Goal: Task Accomplishment & Management: Complete application form

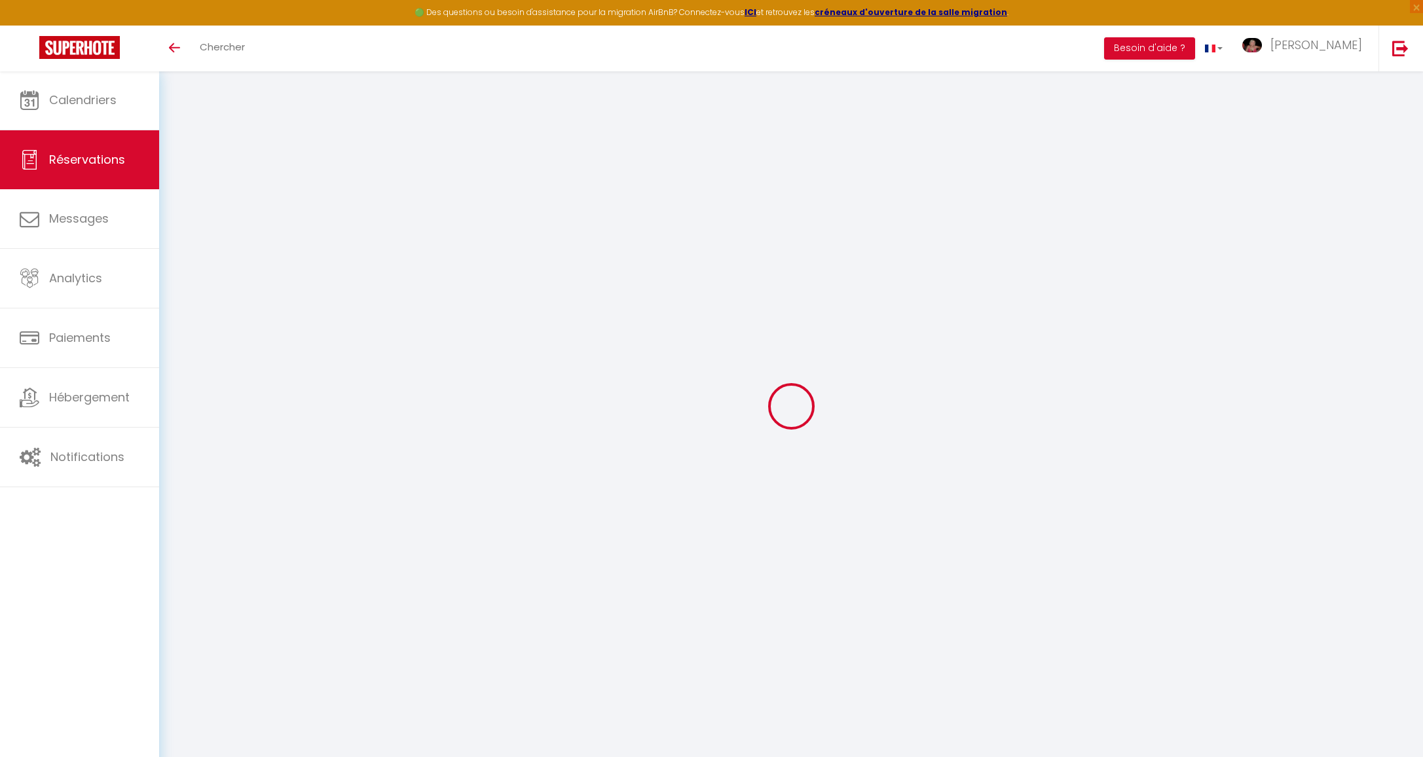
select select
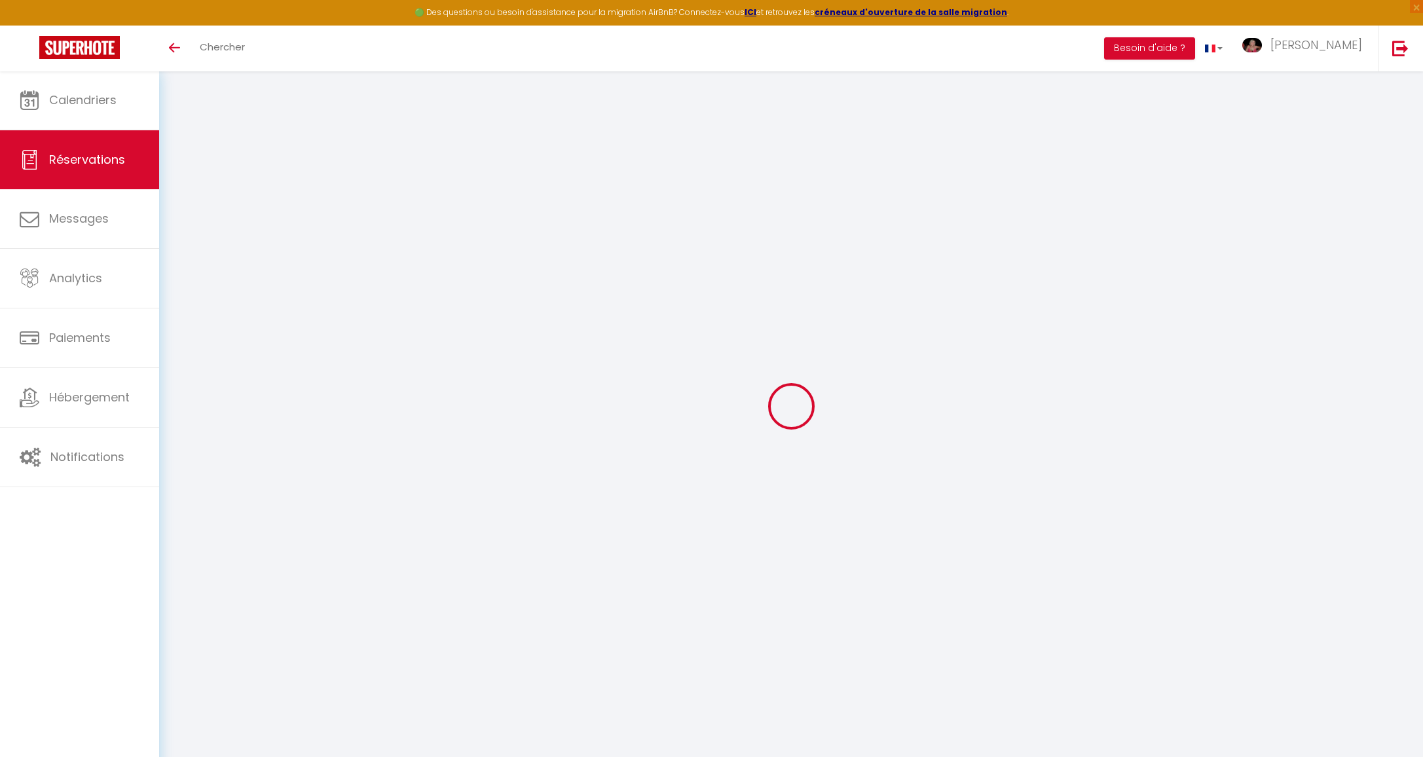
type input "[PERSON_NAME] § [PERSON_NAME]"
type input "WALSTER"
type input "[PERSON_NAME][EMAIL_ADDRESS][DOMAIN_NAME]"
type input "00447870160778"
type input "NG161JU"
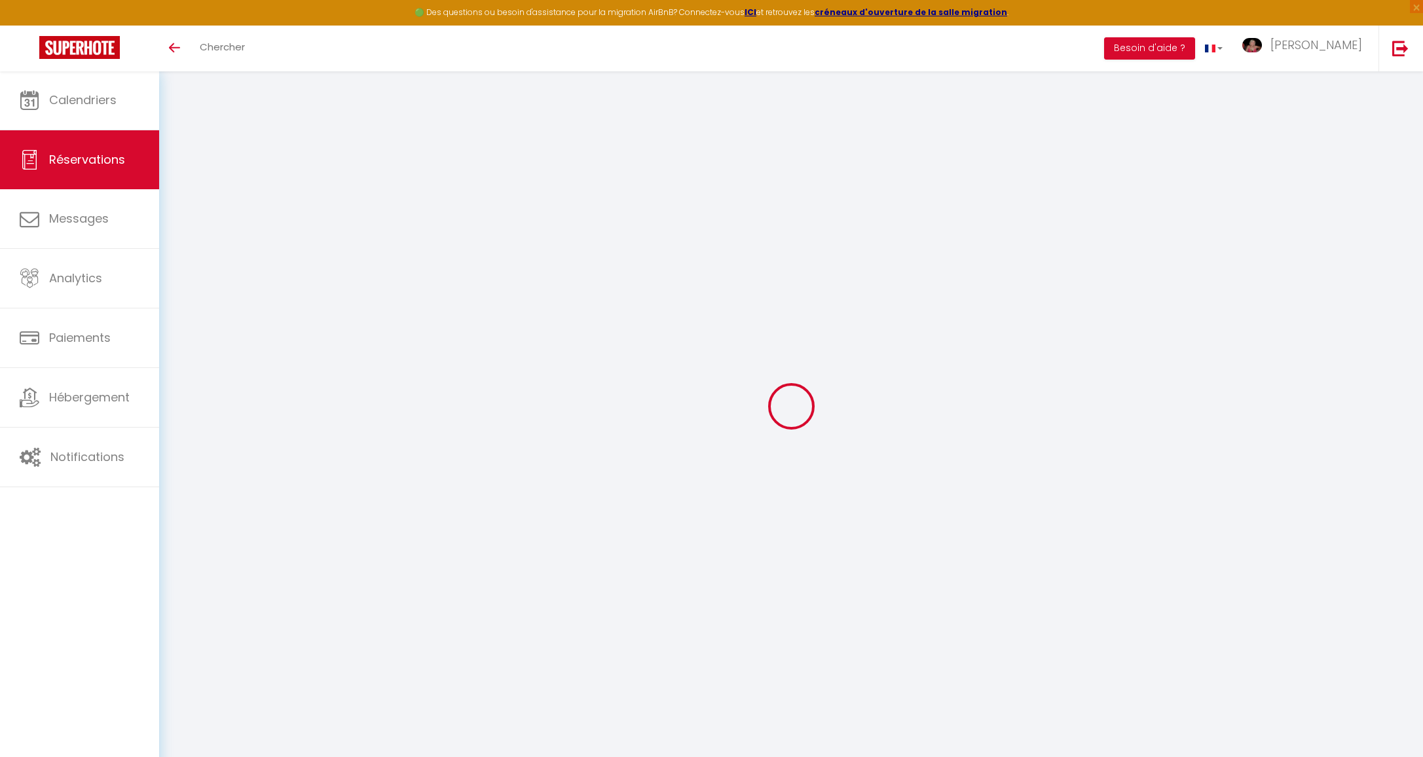
type input "[STREET_ADDRESS]"
type input "[GEOGRAPHIC_DATA]"
select select "GB"
type input "0"
select select "1280"
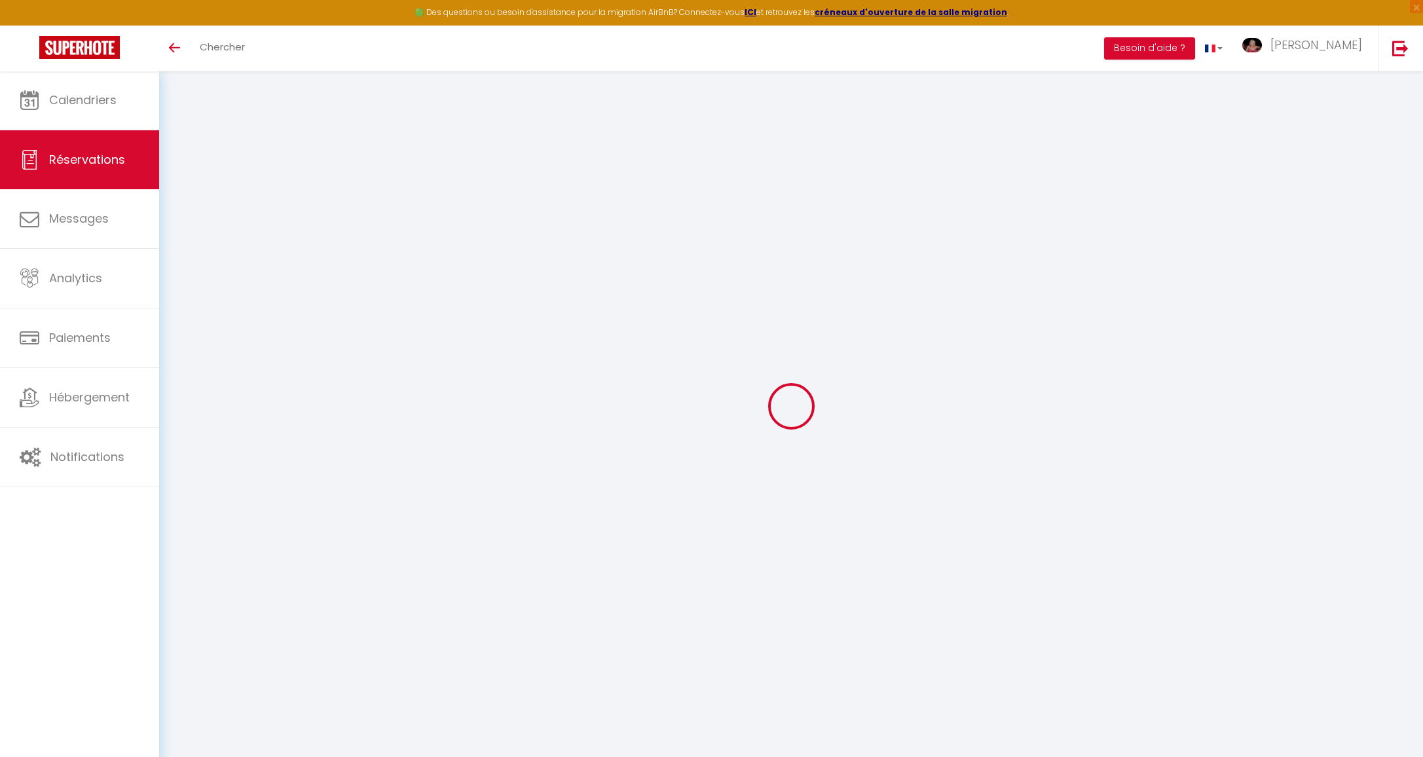
select select "1"
type input "[PERSON_NAME] 25 Septembre 2021"
select select
type input "[PERSON_NAME] 02 Octobre 2021"
select select
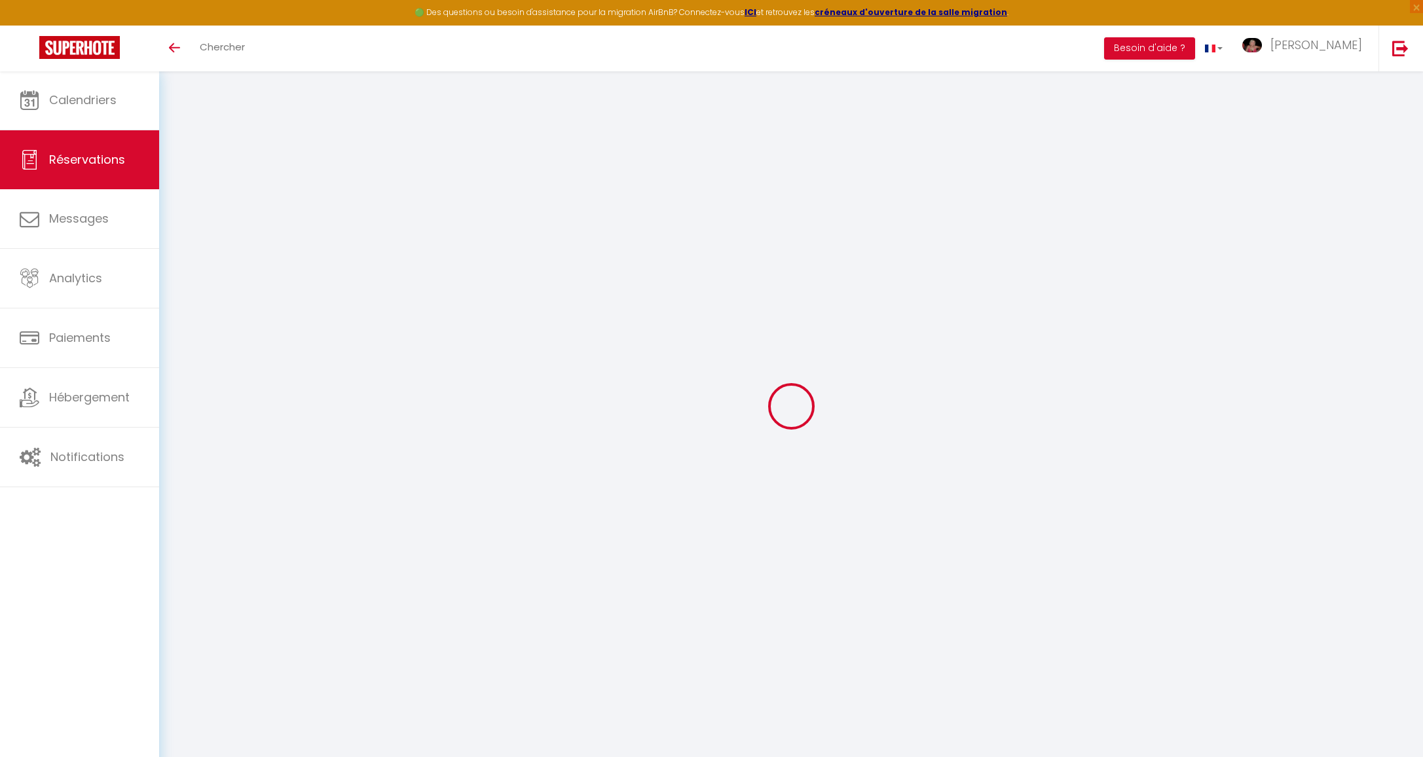
type input "4"
select select "12"
select select
type input "2675"
checkbox input "false"
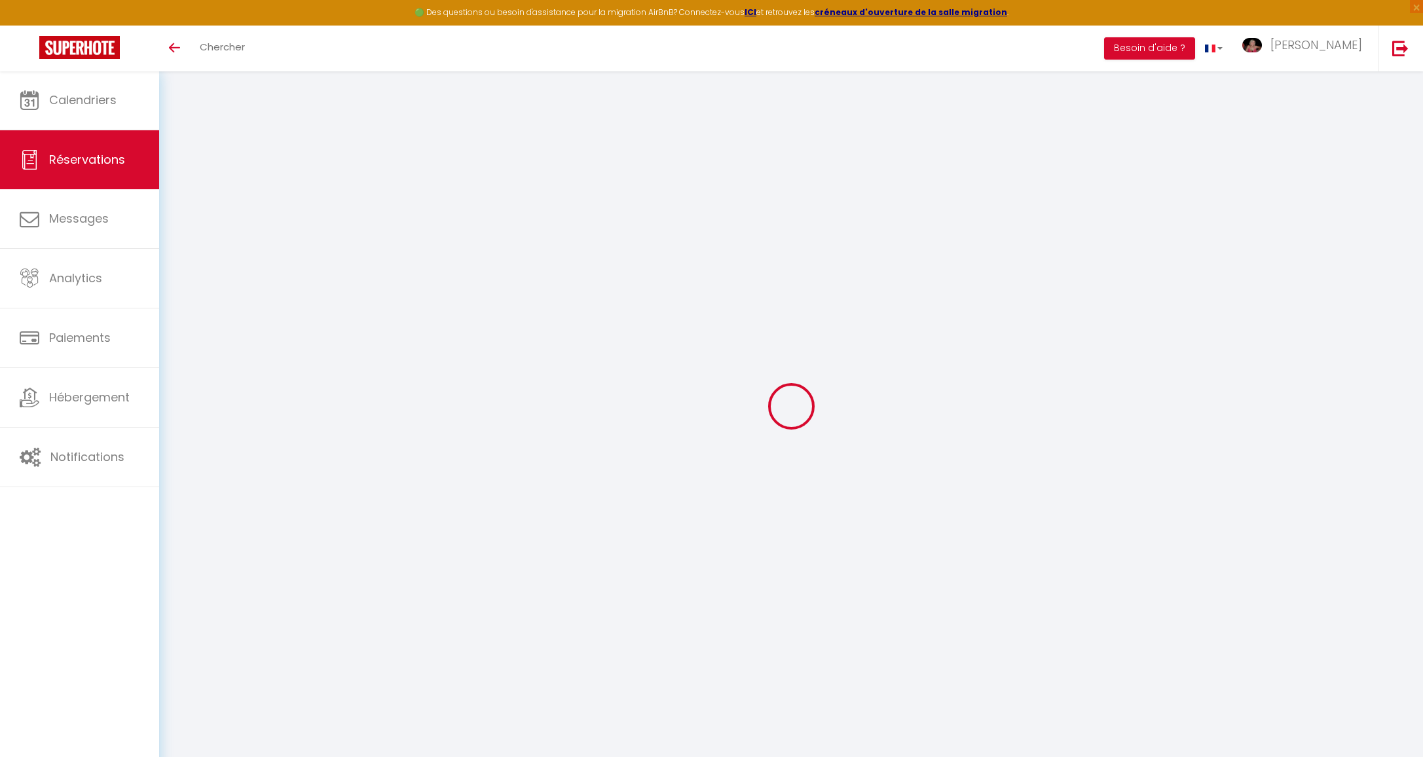
type input "275"
type input "0"
select select
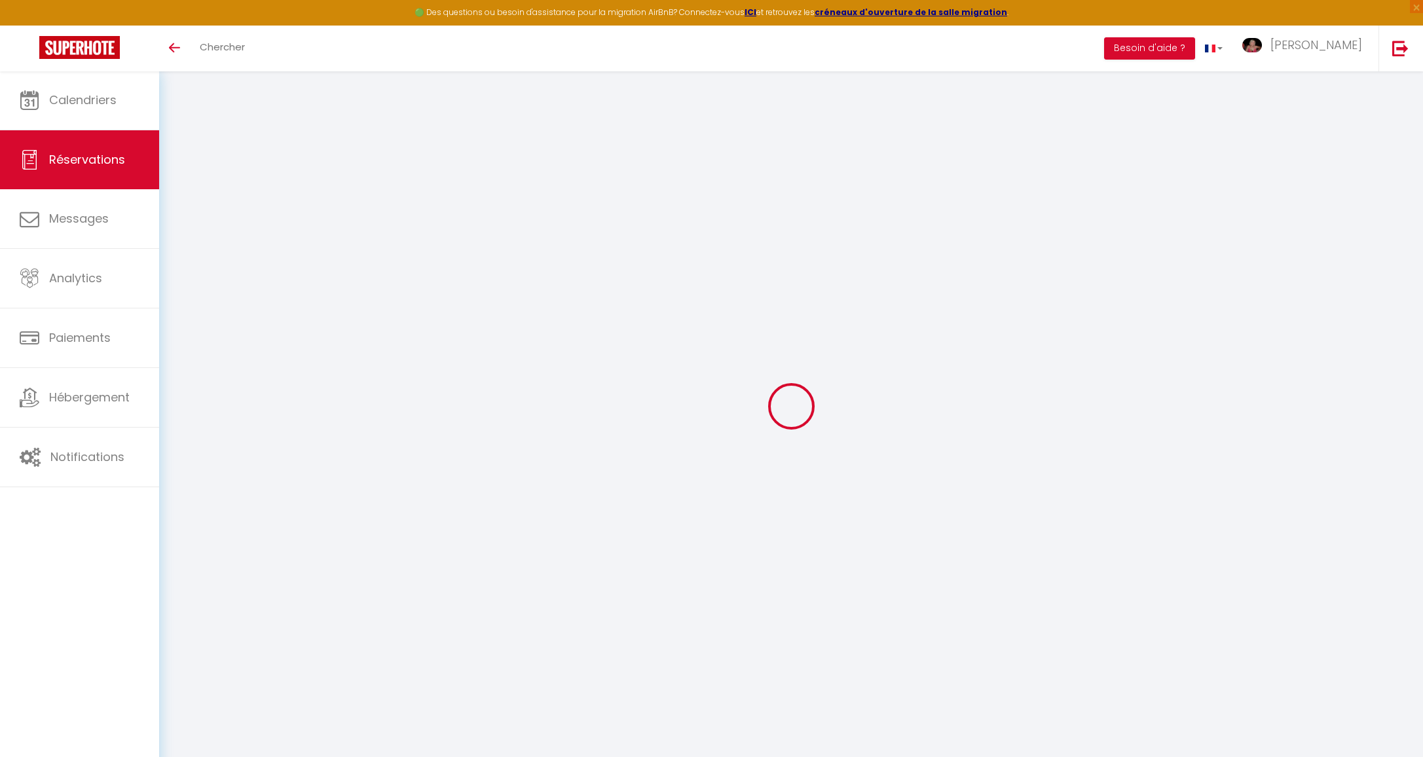
select select
select select "15"
checkbox input "false"
select select
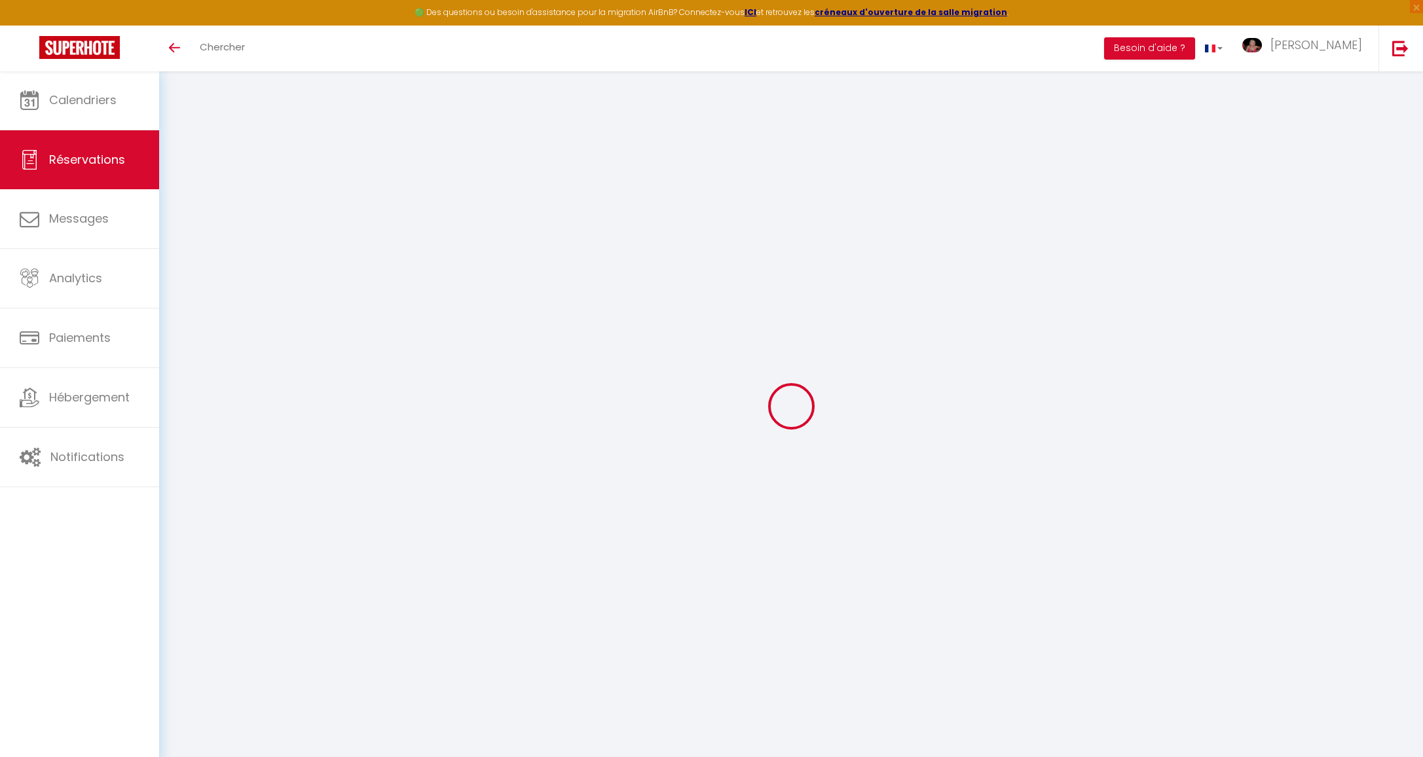
checkbox input "false"
select select
checkbox input "false"
type invités3 "[PERSON_NAME] F [DATE] [GEOGRAPHIC_DATA] [PASSPORT] [GEOGRAPHIC_DATA] [DATE] [P…"
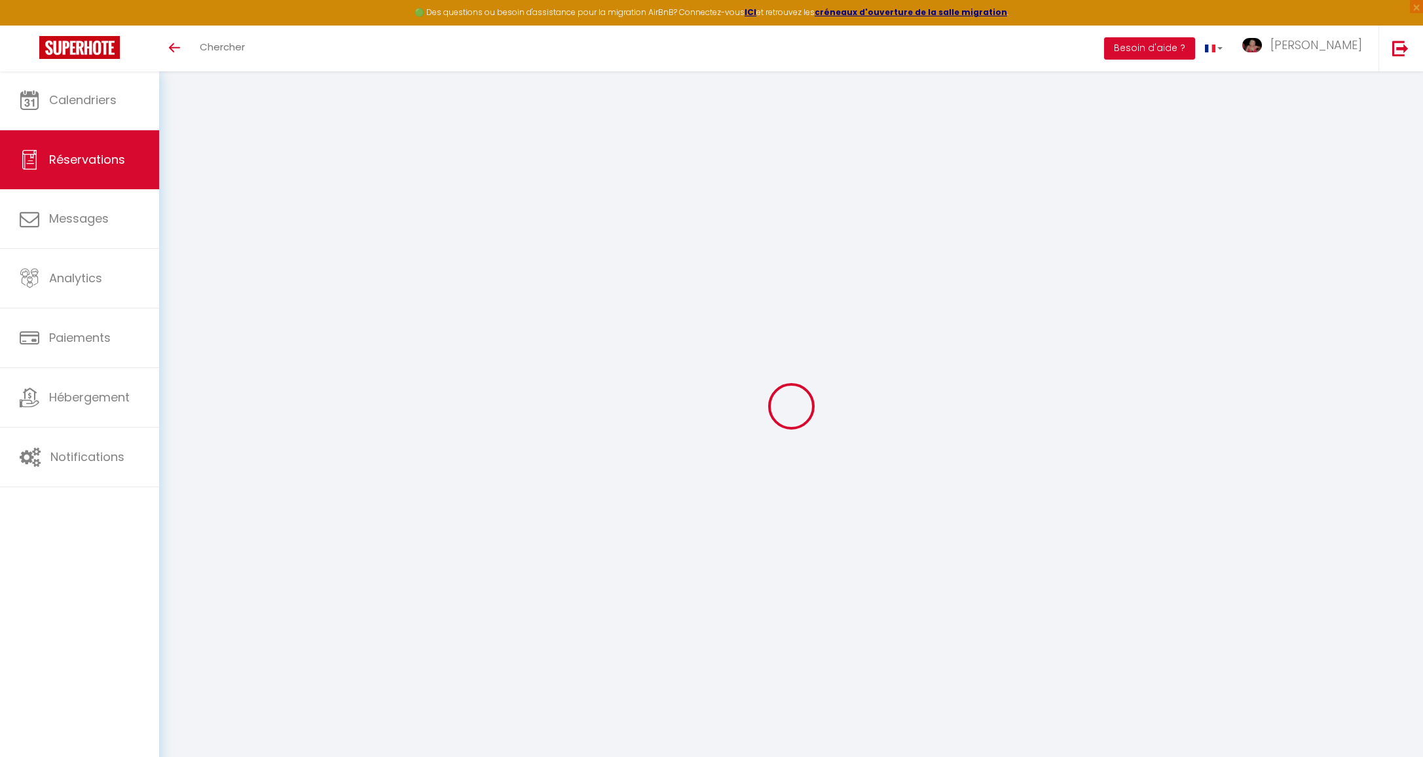
type textarea "FLY (EMA/FAO---FR195/Fr1767---25th_09:45/2nd_21:00) FR195/Fr1767 : ARRIVAL TIME…"
type input "275"
select select
checkbox input "false"
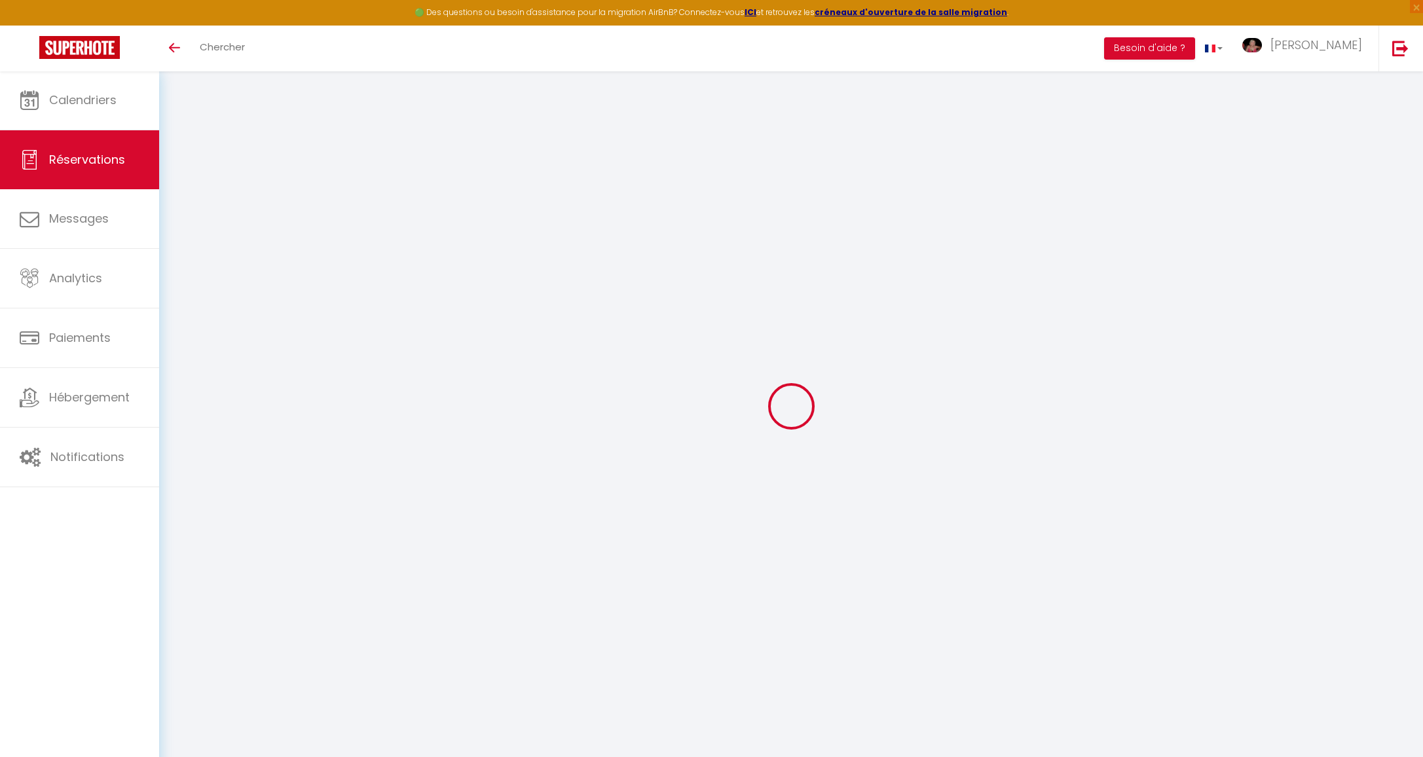
select select "13:00"
select select "10:00"
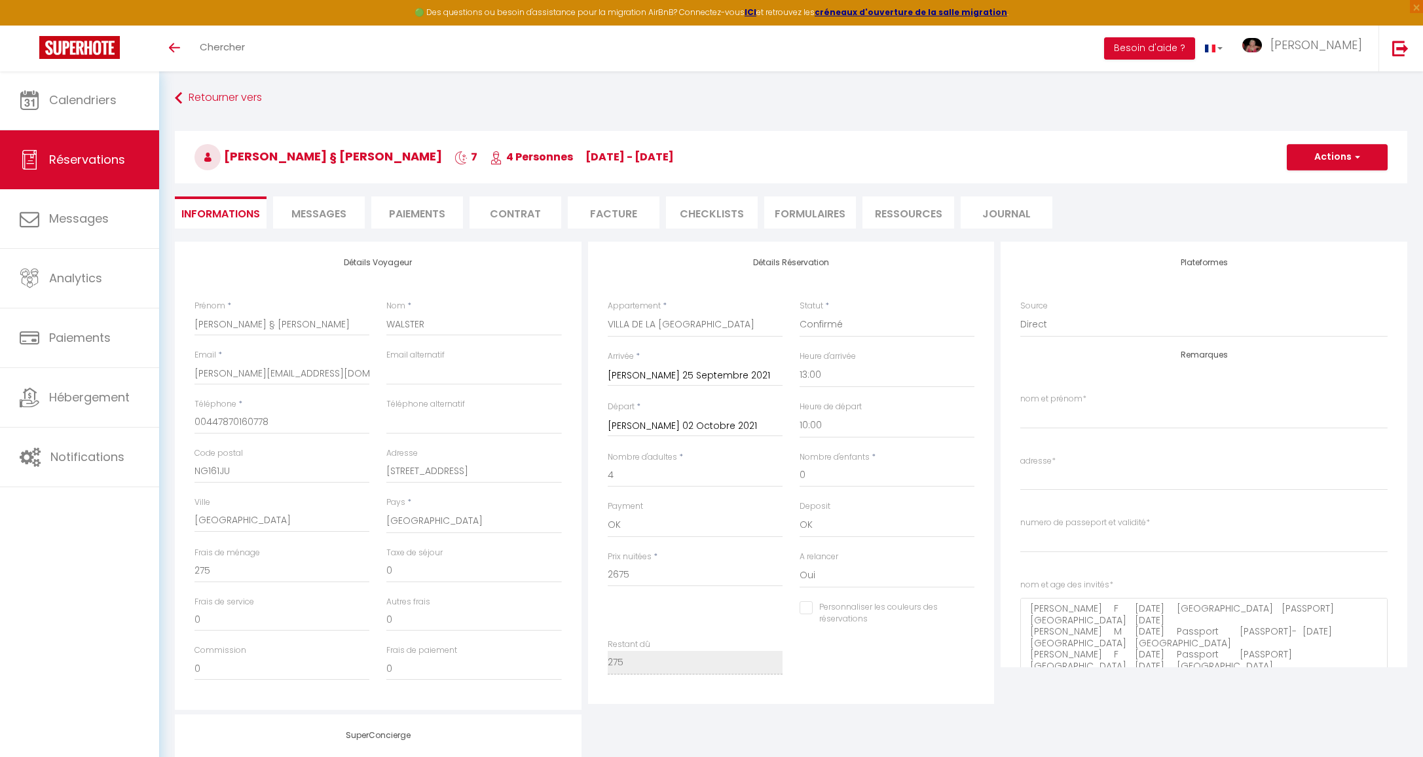
checkbox input "false"
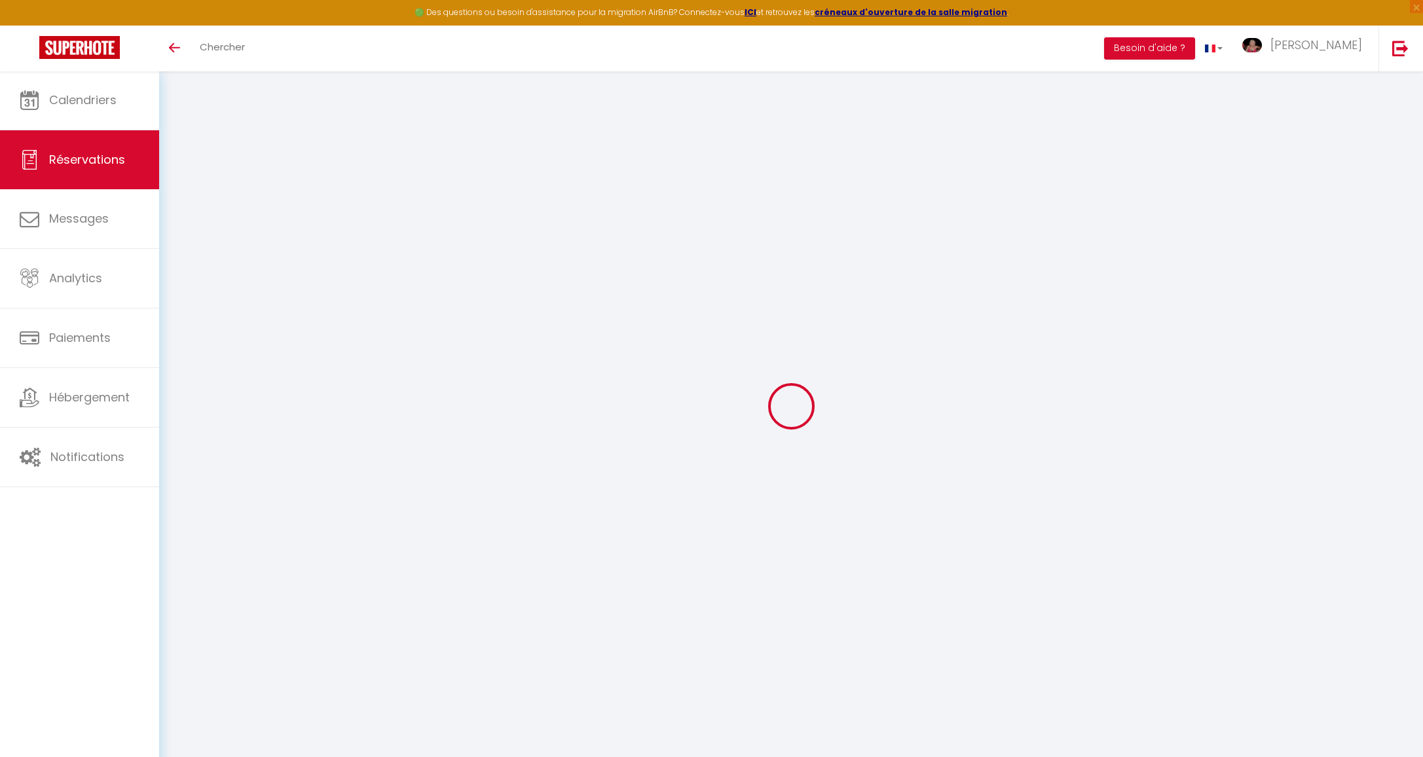
select select
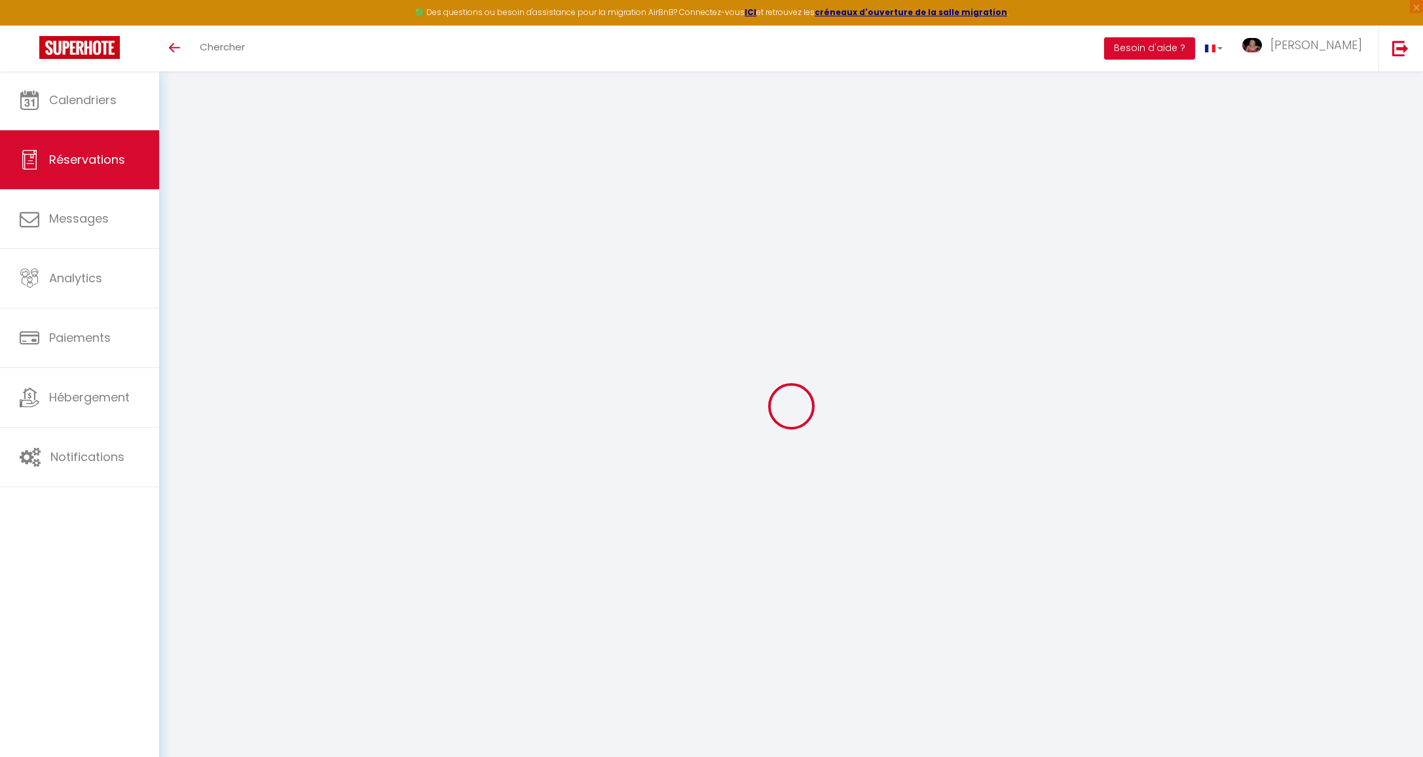
type input "[PERSON_NAME] § [PERSON_NAME]"
type input "WALSTER"
type input "[PERSON_NAME][EMAIL_ADDRESS][DOMAIN_NAME]"
type input "00447870160778"
type input "NG161JU"
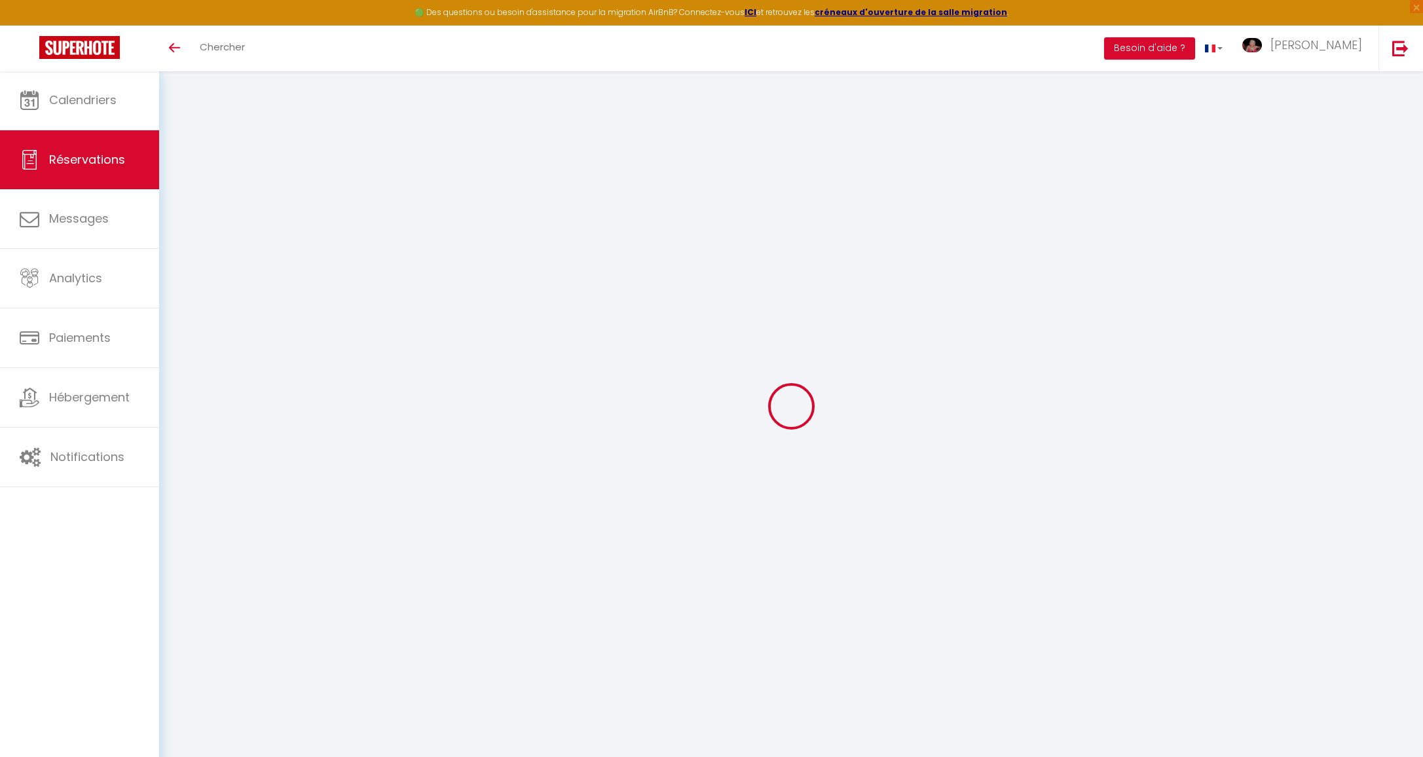
type input "[STREET_ADDRESS]"
type input "[GEOGRAPHIC_DATA]"
select select "GB"
type input "0"
select select "1280"
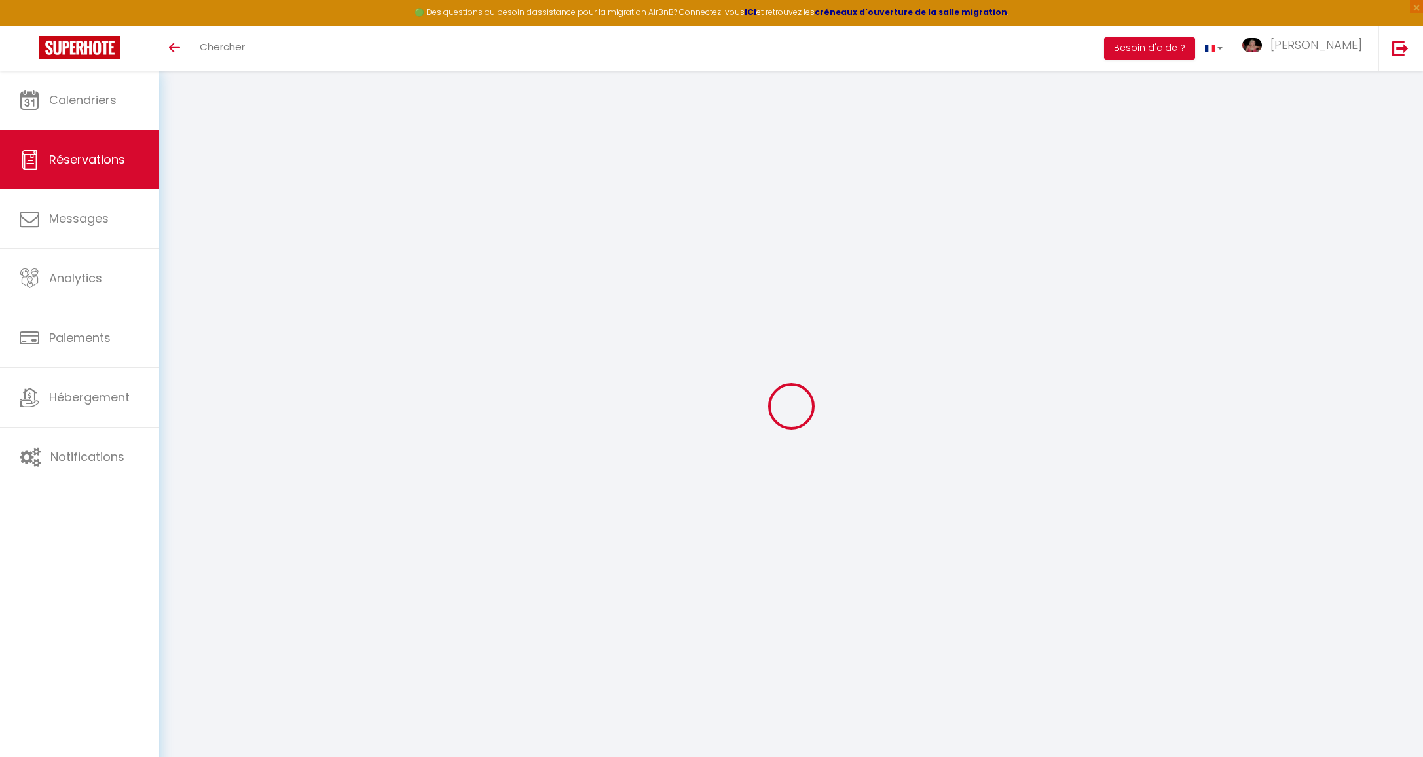
select select "1"
type input "[PERSON_NAME] 25 Septembre 2021"
select select
type input "[PERSON_NAME] 02 Octobre 2021"
select select
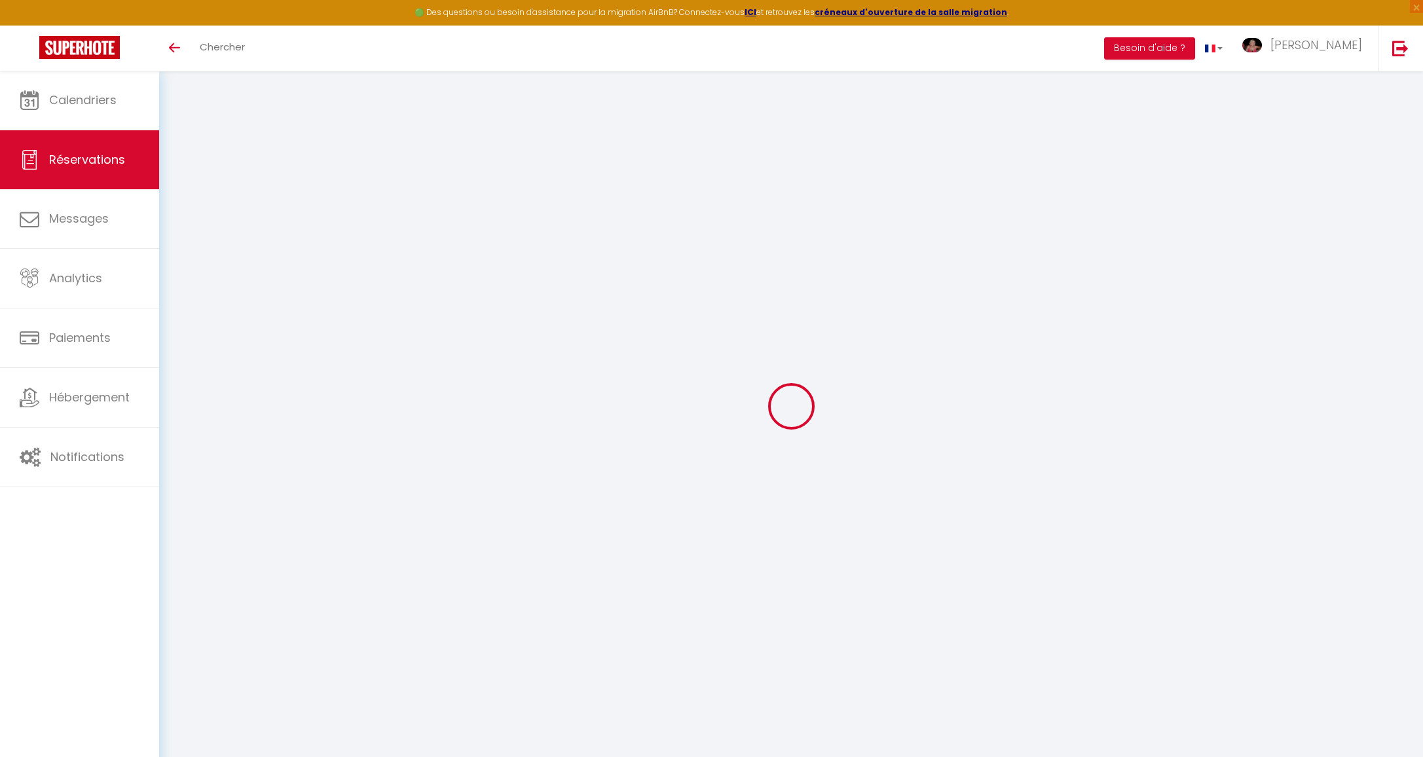
type input "4"
select select "12"
select select
type input "2675"
checkbox input "false"
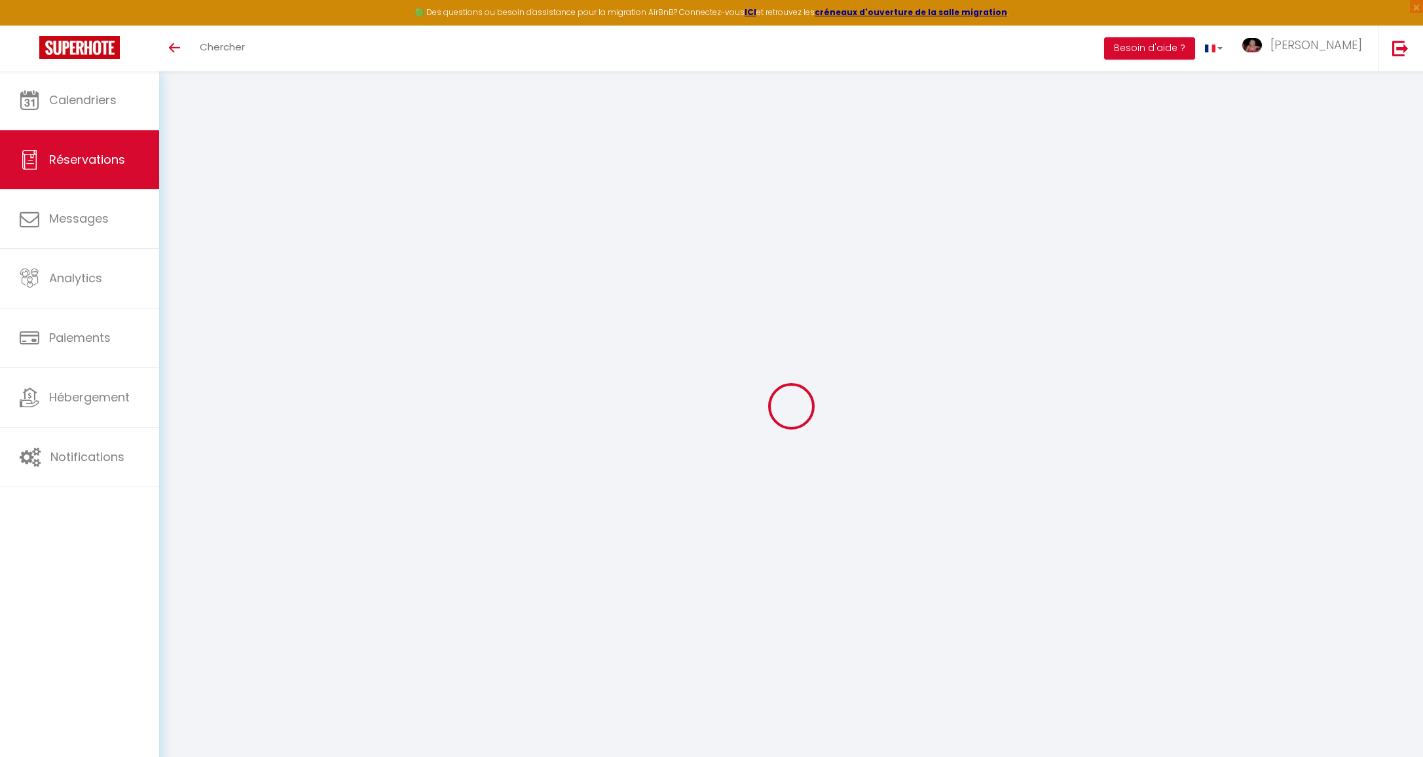
type input "275"
type input "0"
select select
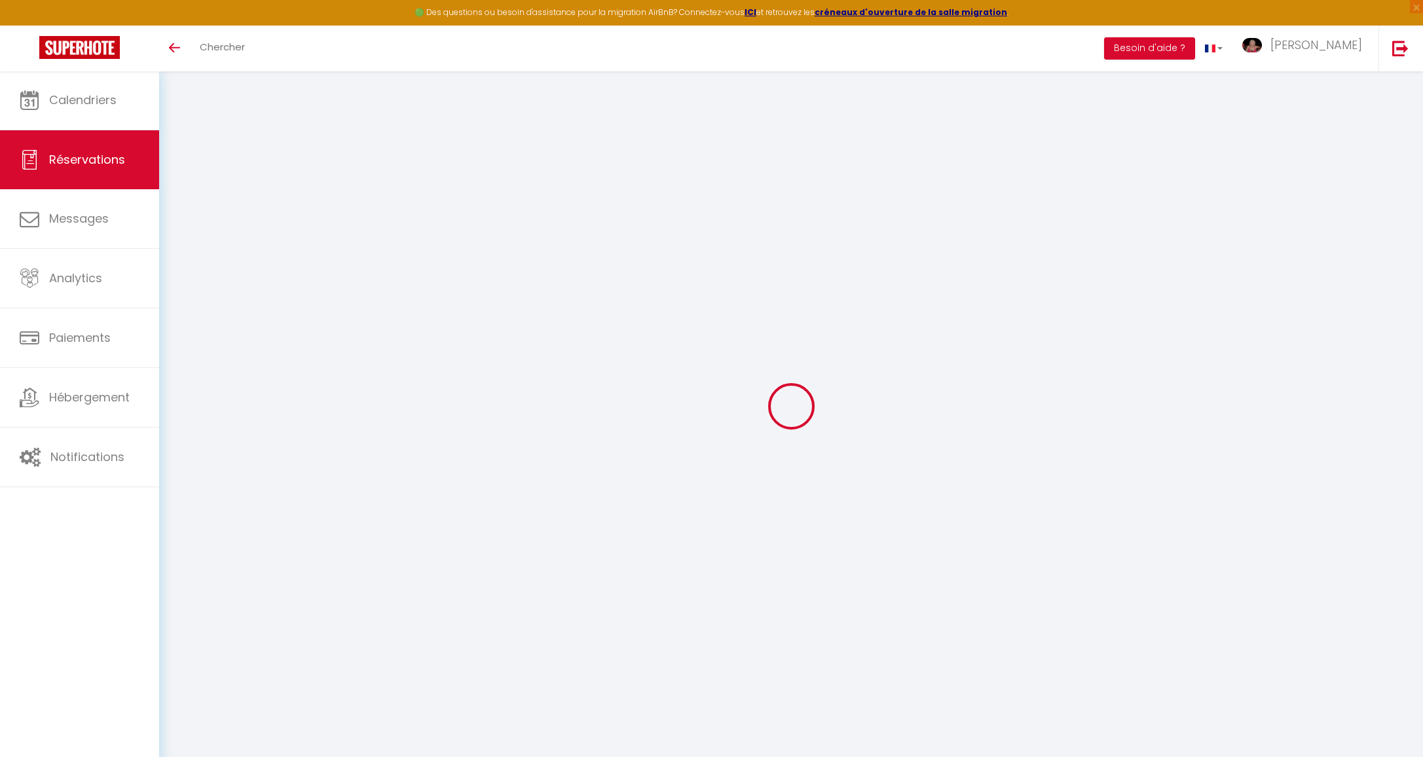
select select
select select "15"
checkbox input "false"
select select
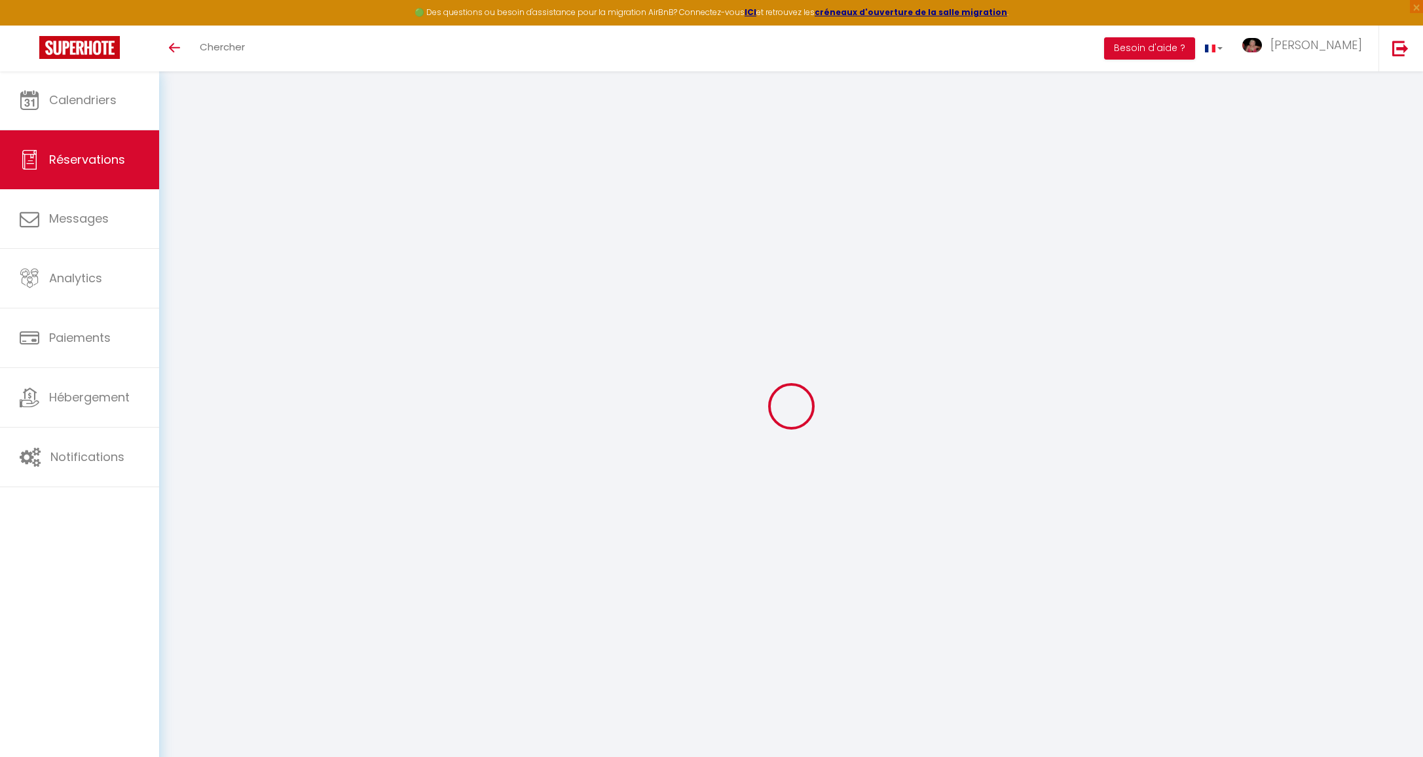
checkbox input "false"
select select
checkbox input "false"
type input "275"
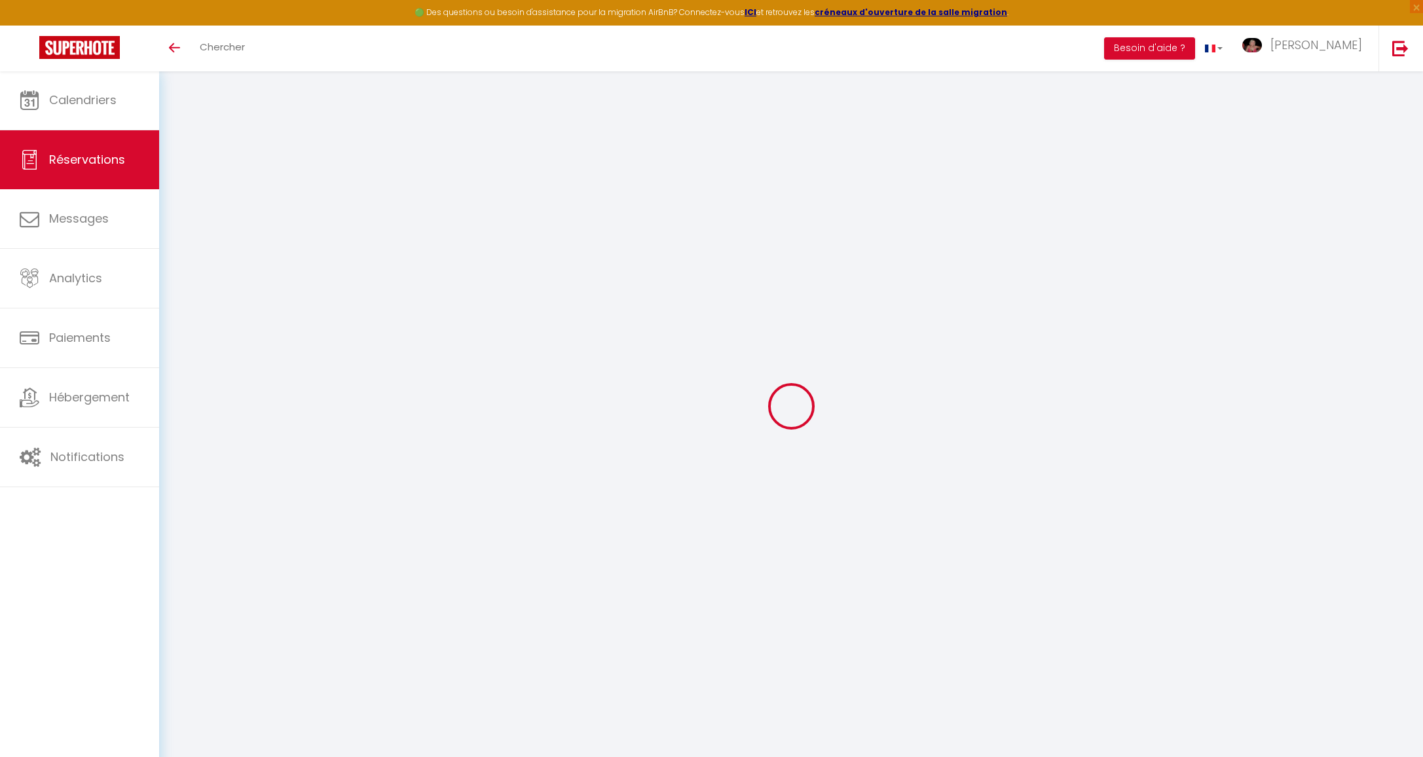
select select
checkbox input "false"
select select "13:00"
select select "10:00"
